Goal: Transaction & Acquisition: Download file/media

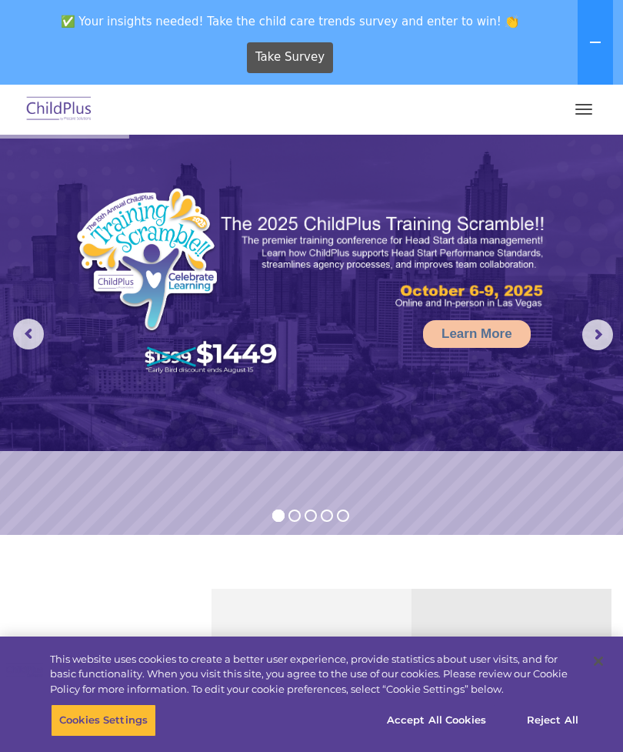
select select "MEDIUM"
click at [579, 102] on button "button" at bounding box center [584, 109] width 32 height 25
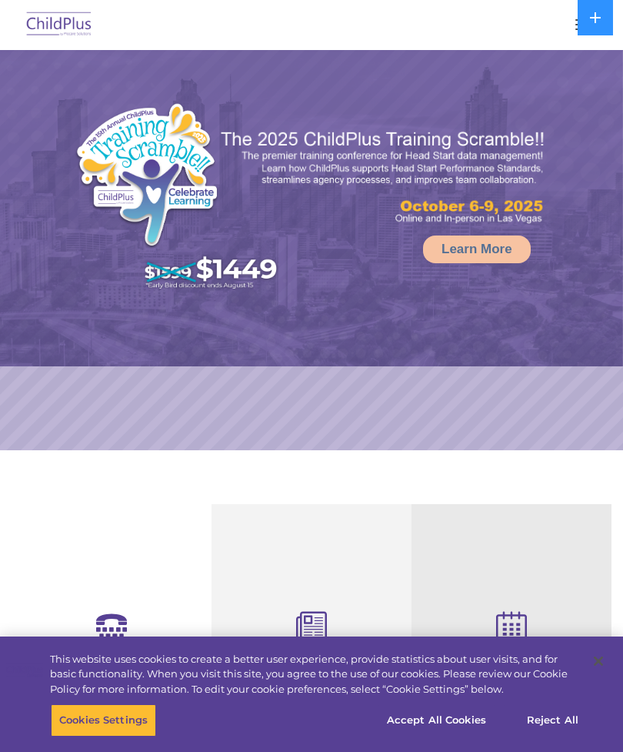
select select "MEDIUM"
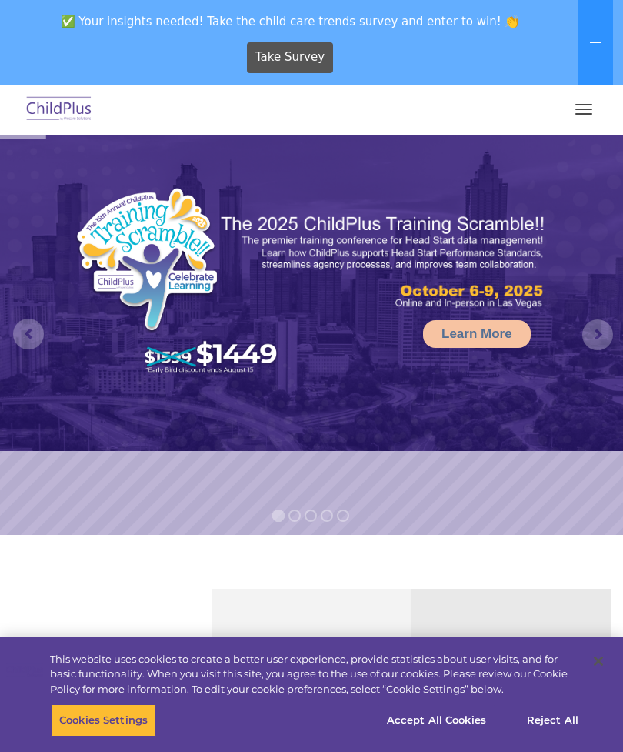
click at [576, 118] on button "button" at bounding box center [584, 109] width 32 height 25
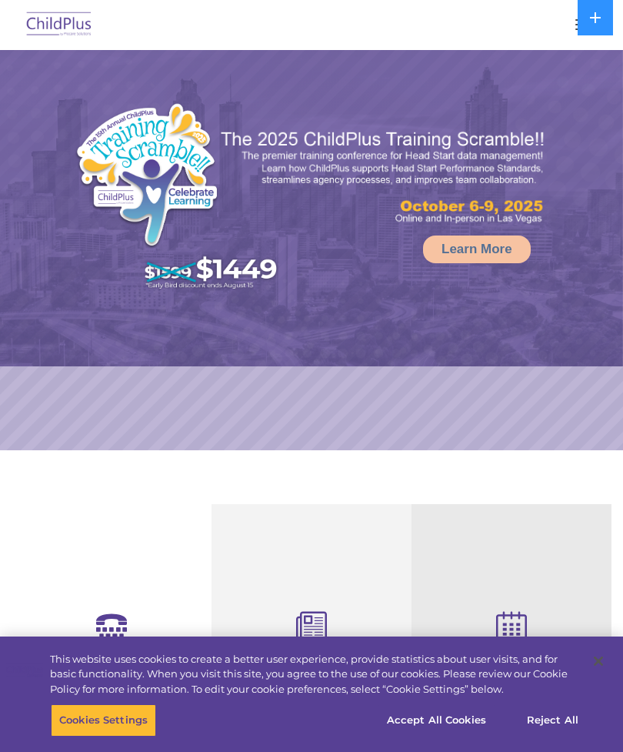
select select "MEDIUM"
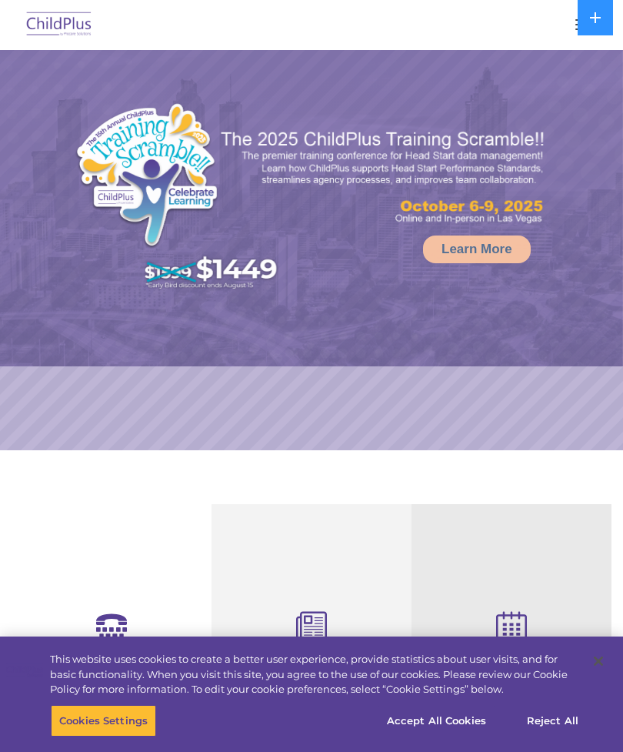
select select "MEDIUM"
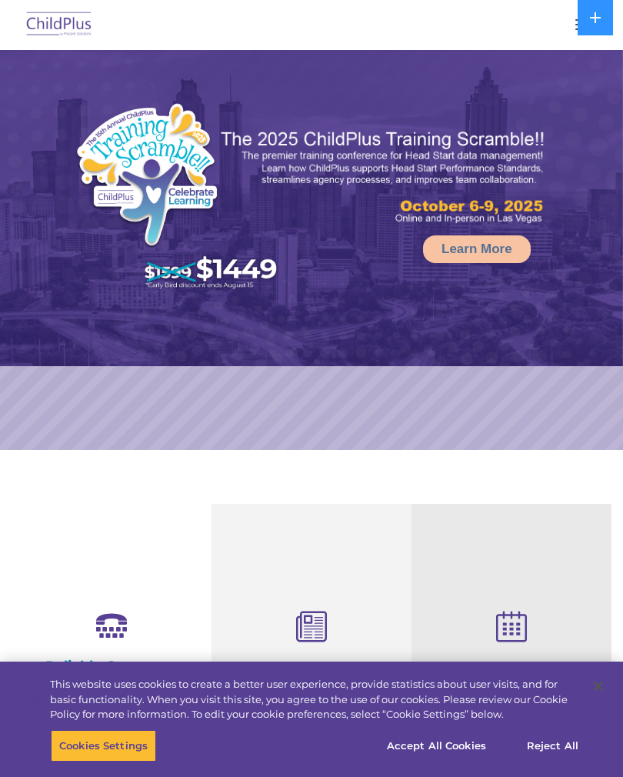
select select "MEDIUM"
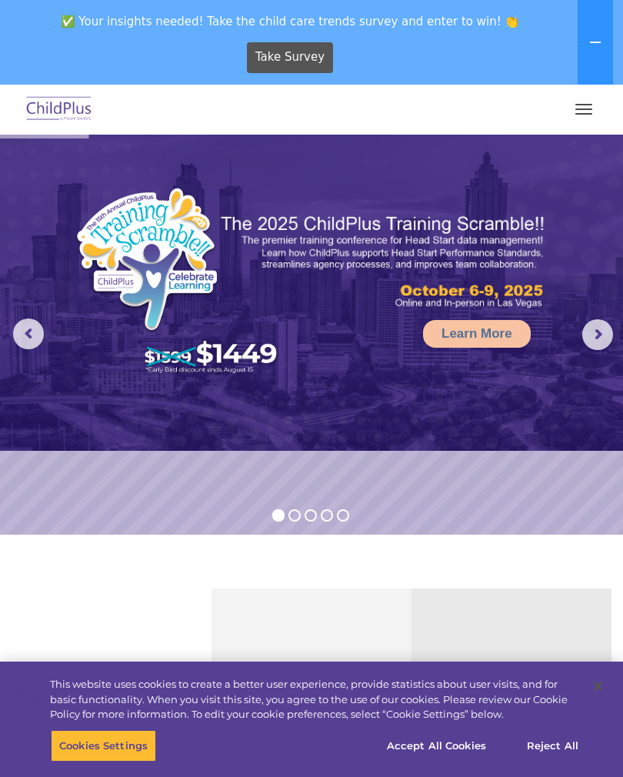
click at [566, 83] on div "✅ Your insights needed! Take the child care trends survey and enter to win! 👏 T…" at bounding box center [290, 43] width 580 height 84
click at [586, 107] on button "button" at bounding box center [584, 109] width 32 height 25
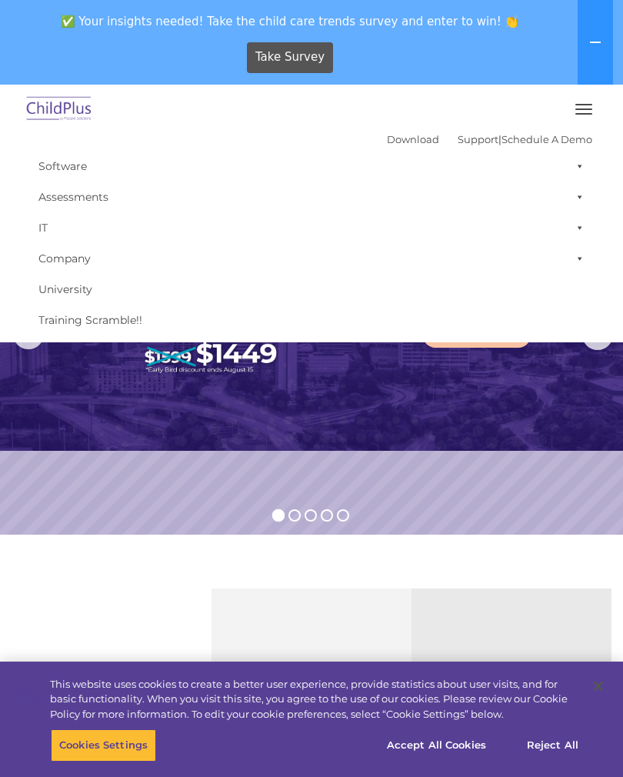
click at [580, 161] on span at bounding box center [576, 166] width 15 height 31
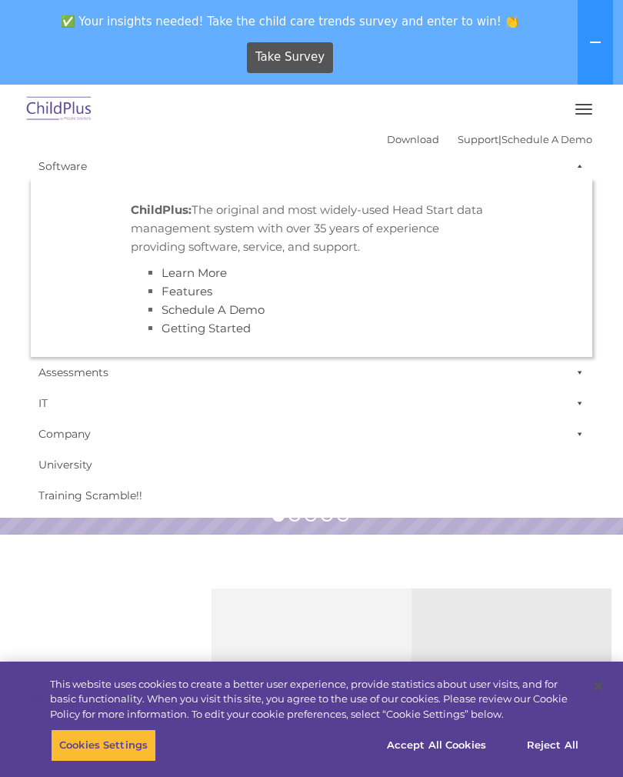
click at [571, 178] on span at bounding box center [576, 166] width 15 height 31
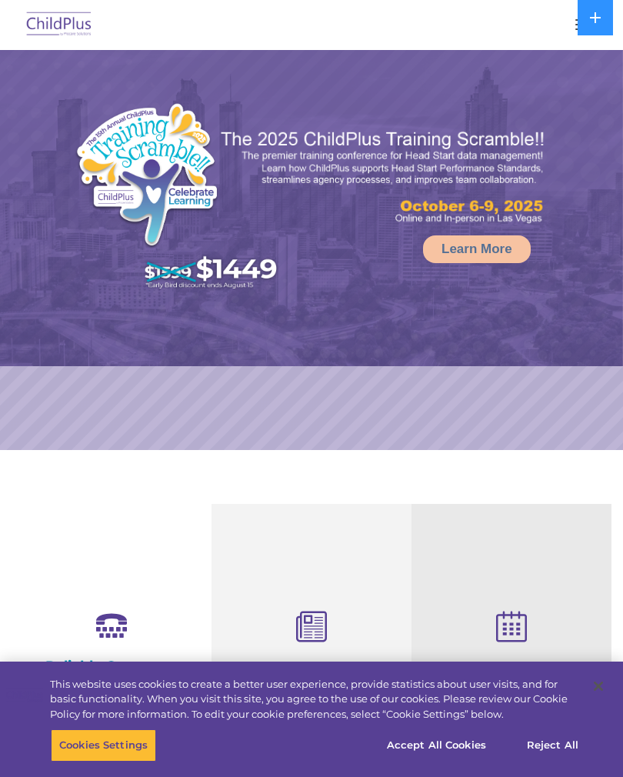
select select "MEDIUM"
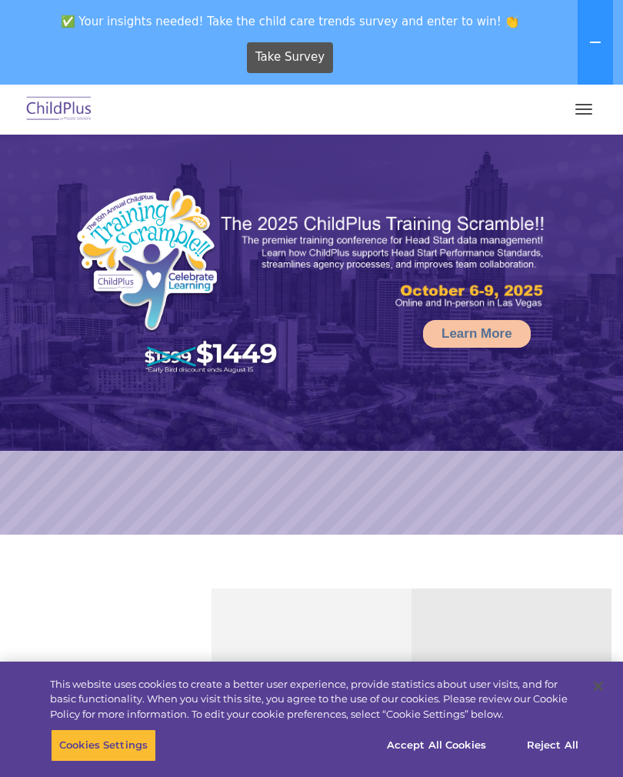
select select "MEDIUM"
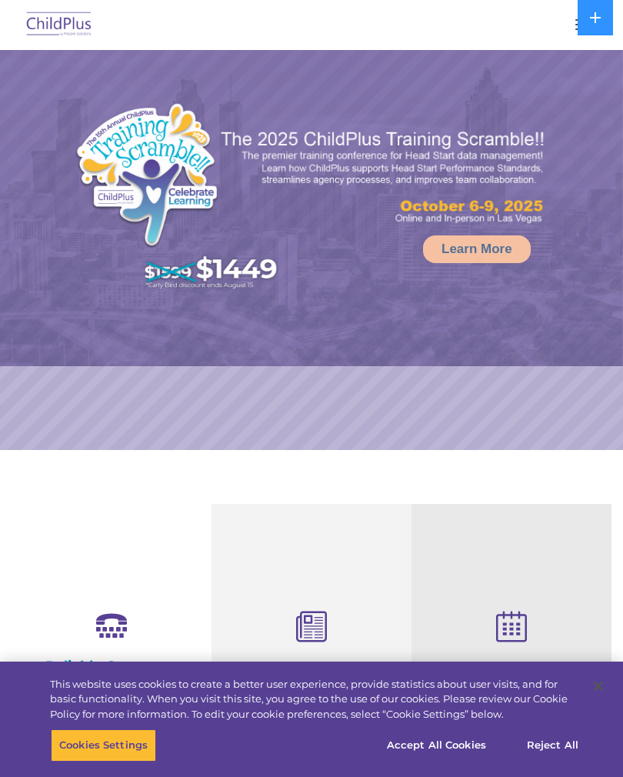
select select "MEDIUM"
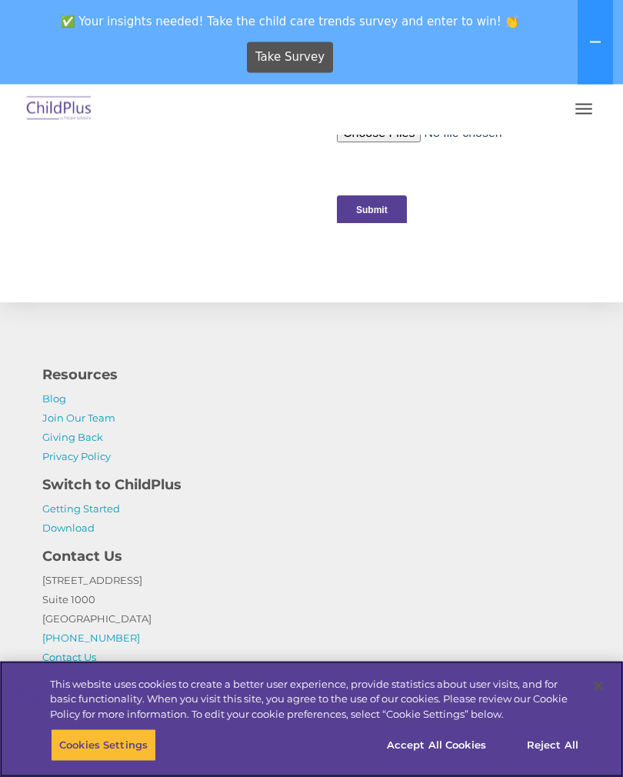
scroll to position [1795, 0]
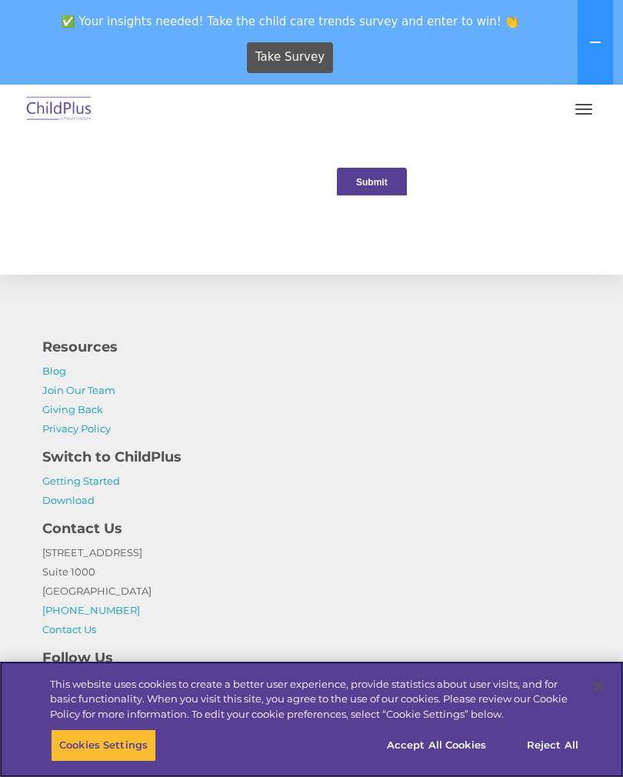
click at [454, 762] on button "Accept All Cookies" at bounding box center [437, 745] width 116 height 32
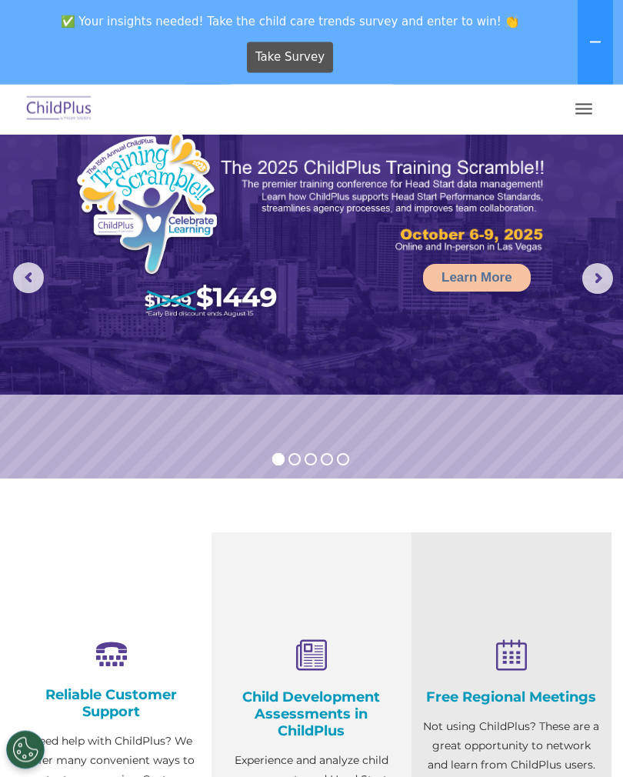
scroll to position [0, 0]
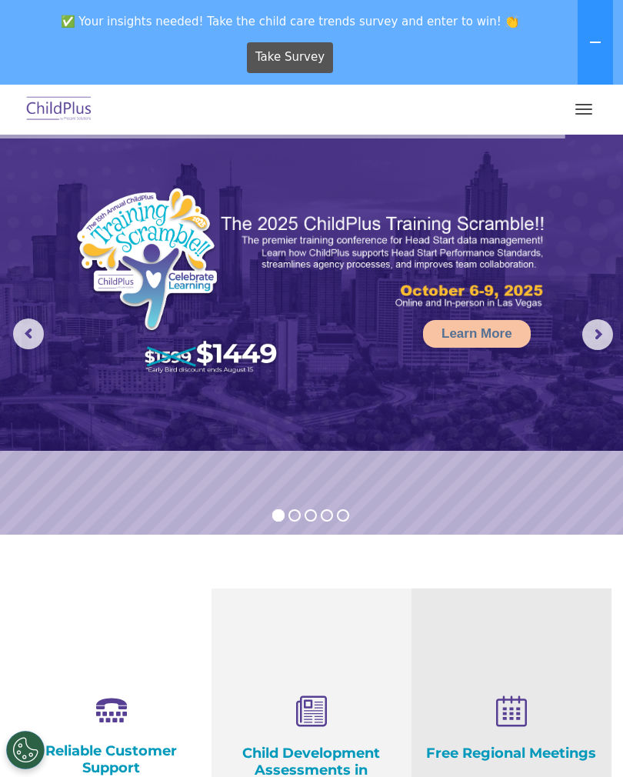
click at [581, 120] on button "button" at bounding box center [584, 109] width 32 height 25
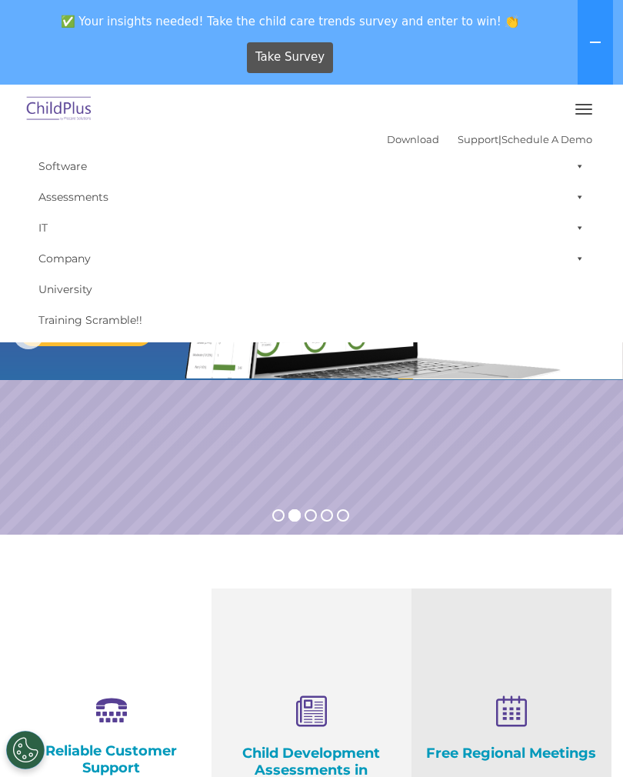
click at [389, 144] on link "Download" at bounding box center [413, 139] width 52 height 12
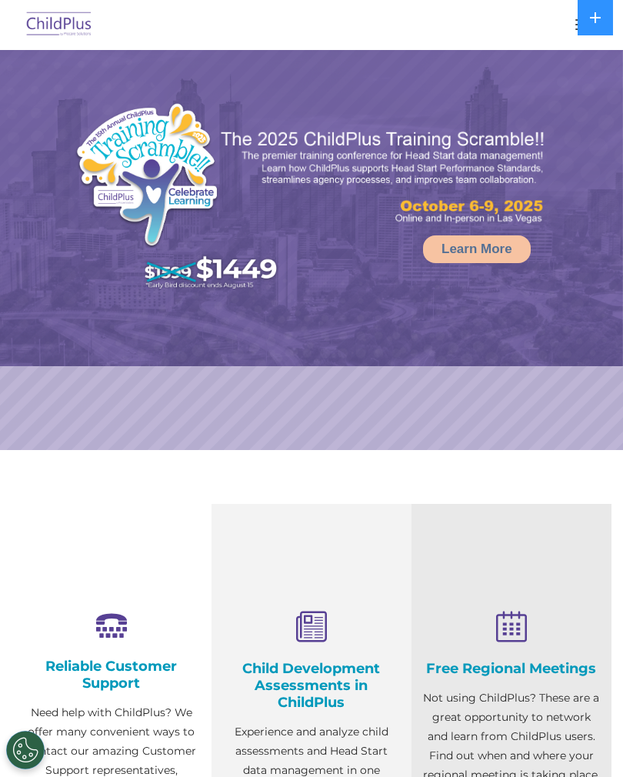
select select "MEDIUM"
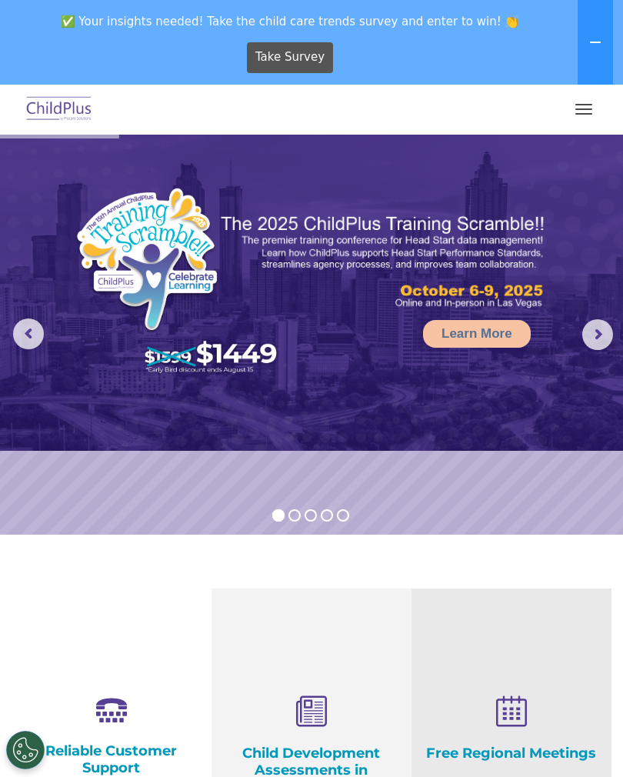
click at [583, 54] on button at bounding box center [595, 42] width 35 height 85
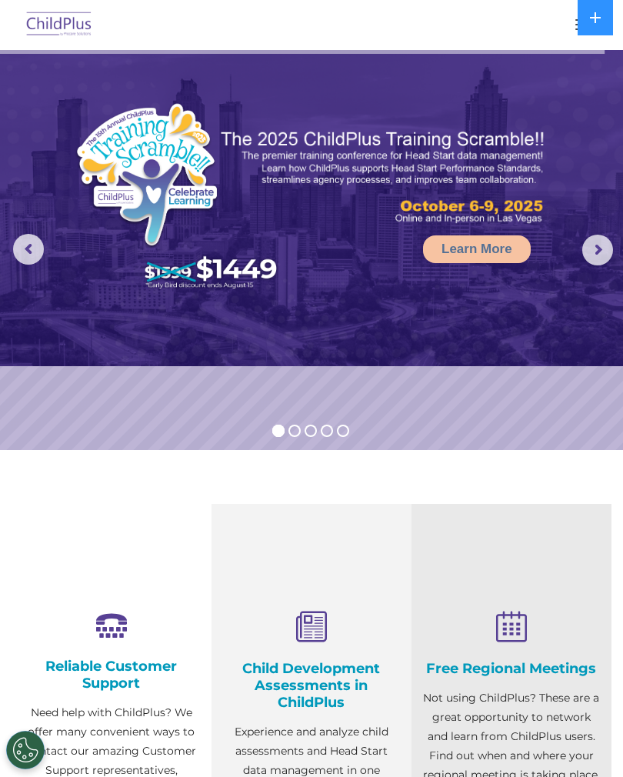
click at [554, 33] on div at bounding box center [312, 24] width 562 height 37
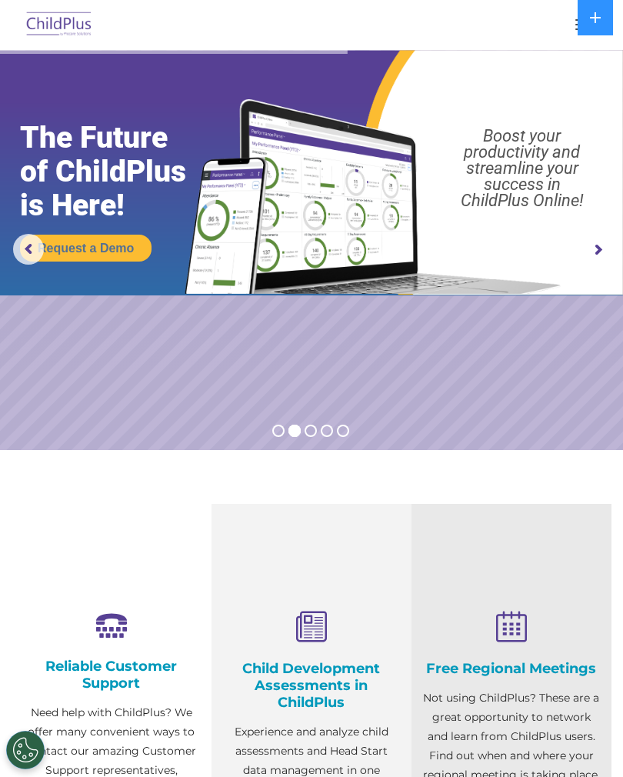
click at [559, 26] on div at bounding box center [312, 24] width 562 height 37
click at [553, 28] on div at bounding box center [312, 24] width 562 height 37
click at [600, 23] on icon at bounding box center [595, 18] width 12 height 12
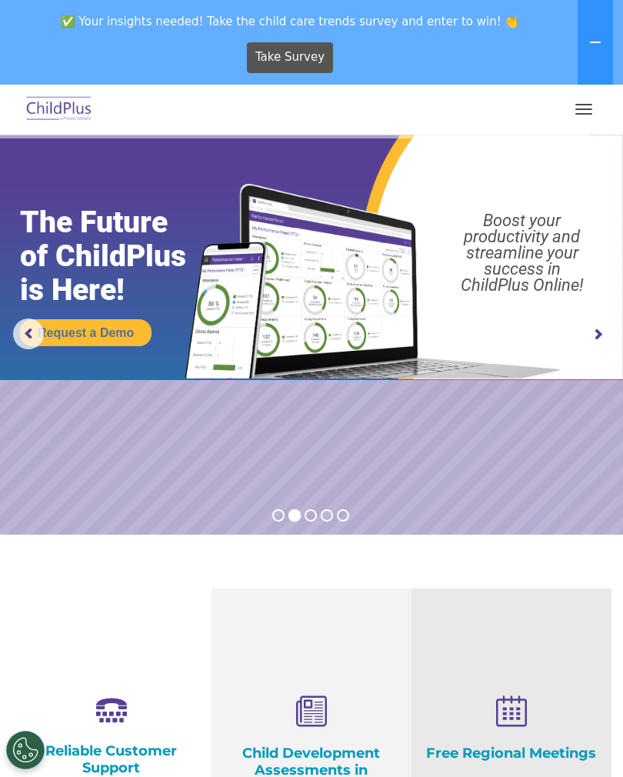
click at [592, 108] on button "button" at bounding box center [584, 109] width 32 height 25
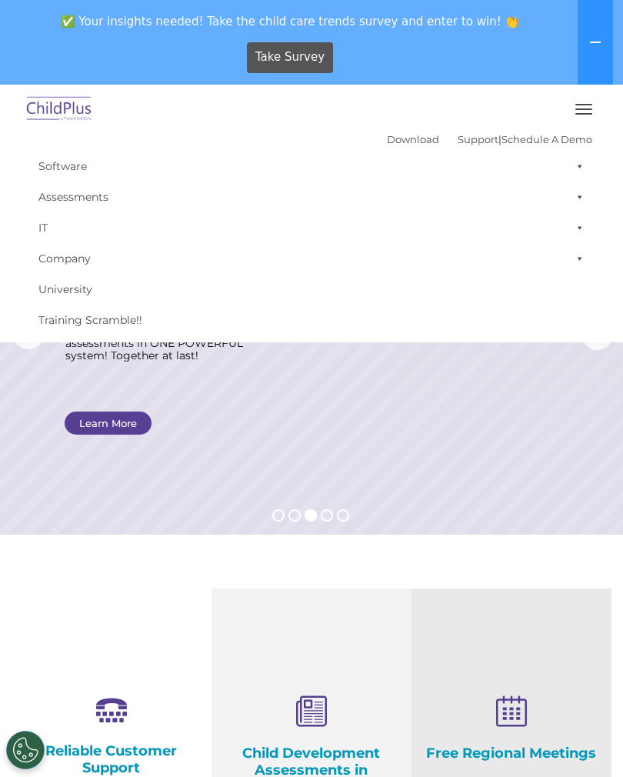
click at [579, 200] on span at bounding box center [576, 197] width 15 height 31
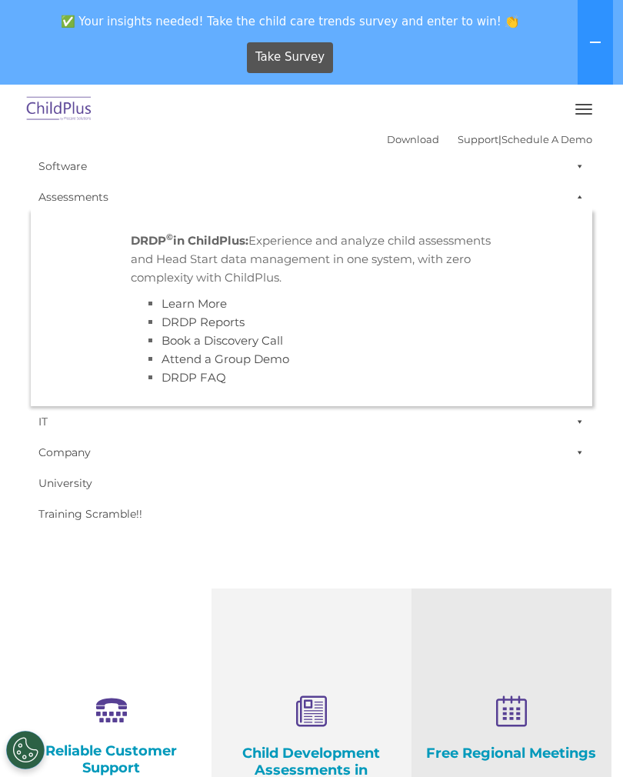
click at [577, 205] on span at bounding box center [576, 197] width 15 height 31
